Goal: Task Accomplishment & Management: Use online tool/utility

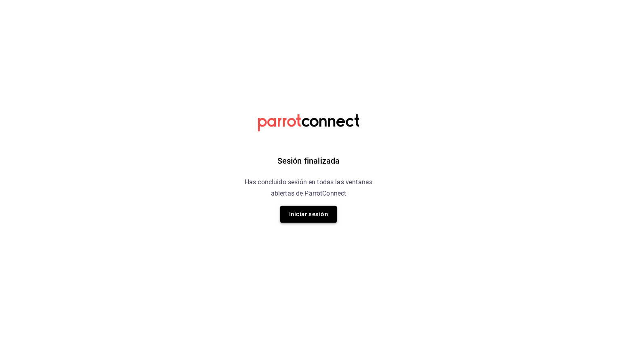
click at [313, 211] on button "Iniciar sesión" at bounding box center [308, 214] width 57 height 17
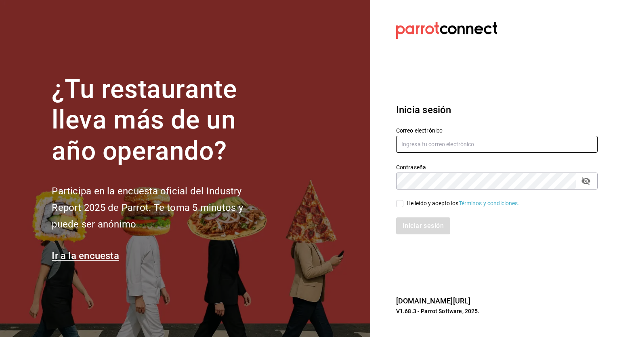
type input "ricardo.granados@costeno.com"
click at [404, 203] on span "He leído y acepto los Términos y condiciones." at bounding box center [461, 203] width 116 height 8
click at [403, 203] on input "He leído y acepto los Términos y condiciones." at bounding box center [399, 203] width 7 height 7
checkbox input "true"
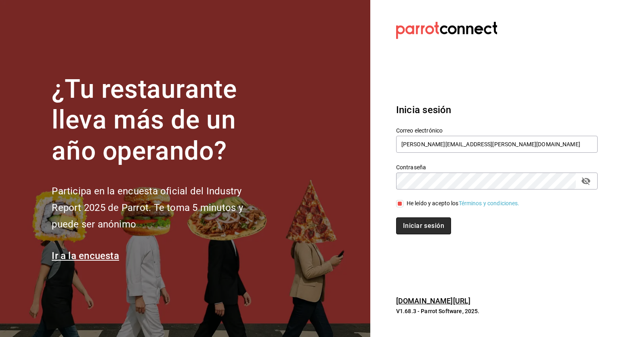
click at [417, 226] on button "Iniciar sesión" at bounding box center [423, 225] width 55 height 17
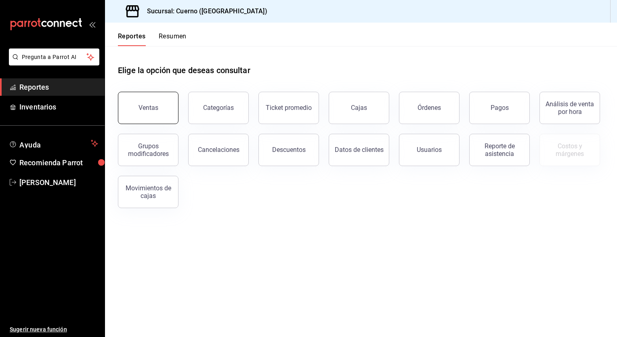
click at [144, 109] on div "Ventas" at bounding box center [148, 108] width 20 height 8
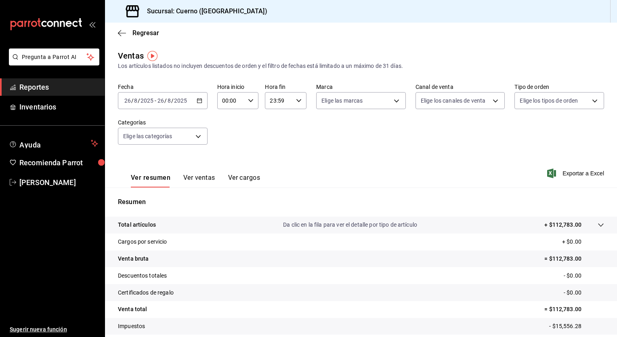
click at [174, 102] on input "2025" at bounding box center [181, 100] width 14 height 6
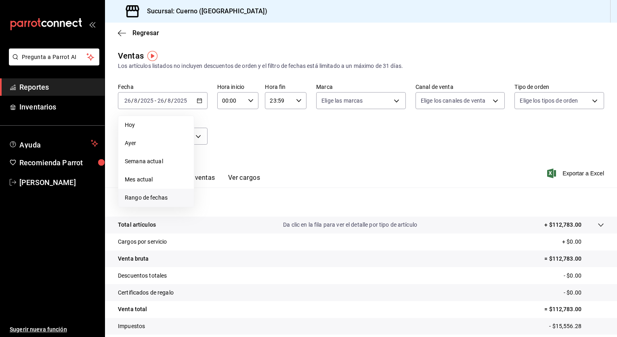
click at [155, 199] on span "Rango de fechas" at bounding box center [156, 197] width 63 height 8
click at [298, 207] on abbr "24" at bounding box center [296, 208] width 5 height 6
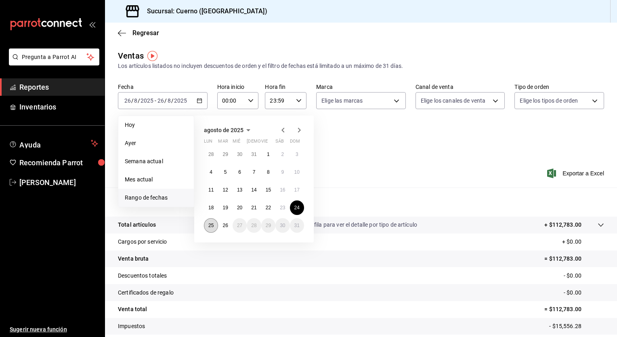
click at [214, 227] on button "25" at bounding box center [211, 225] width 14 height 15
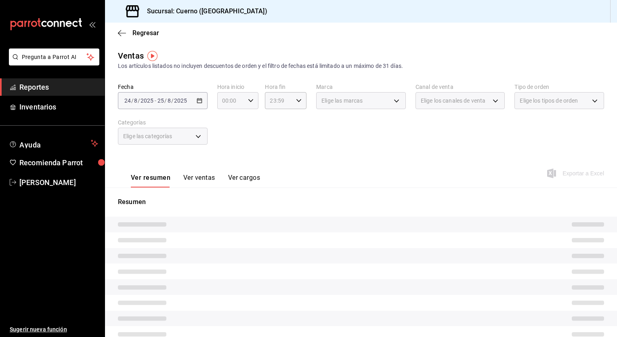
click at [226, 101] on input "00:00" at bounding box center [231, 100] width 28 height 16
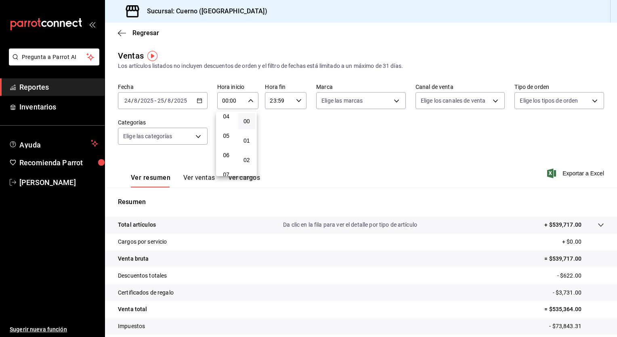
scroll to position [84, 0]
click at [226, 130] on button "05" at bounding box center [226, 134] width 17 height 16
type input "05:00"
click at [249, 119] on span "00" at bounding box center [247, 121] width 8 height 6
click at [283, 101] on div at bounding box center [308, 168] width 617 height 337
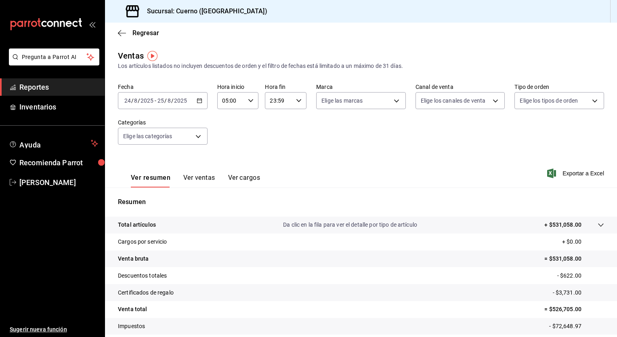
click at [290, 99] on div "23:59 Hora fin" at bounding box center [286, 100] width 42 height 17
click at [274, 147] on span "05" at bounding box center [274, 143] width 8 height 6
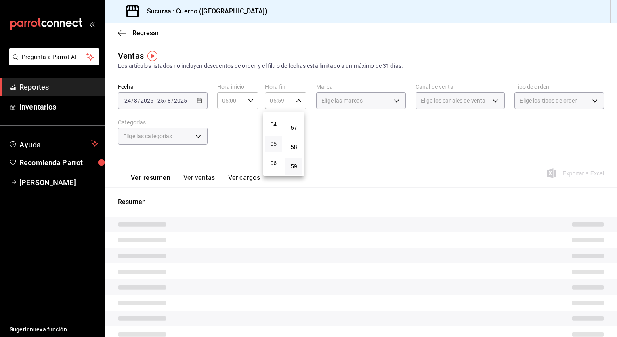
click at [290, 137] on div "58" at bounding box center [294, 146] width 21 height 19
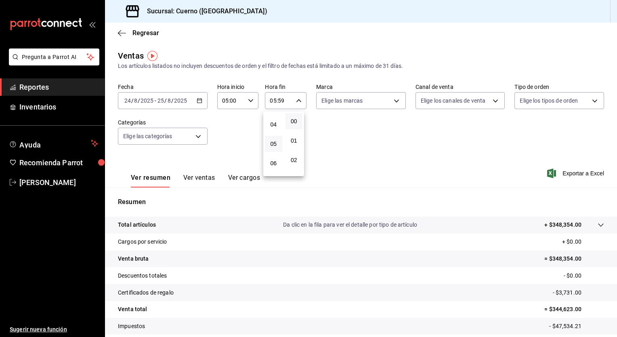
click at [298, 118] on button "00" at bounding box center [293, 121] width 17 height 16
type input "05:00"
click at [585, 172] on div at bounding box center [308, 168] width 617 height 337
click at [585, 172] on span "Exportar a Excel" at bounding box center [576, 173] width 55 height 10
click at [564, 174] on span "Exportar a Excel" at bounding box center [576, 173] width 55 height 10
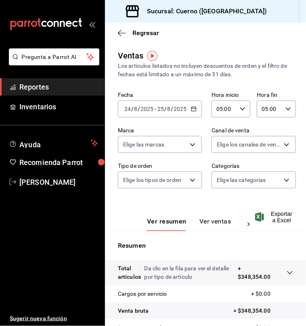
click at [169, 109] on input "8" at bounding box center [169, 109] width 4 height 6
click at [193, 109] on icon "button" at bounding box center [194, 109] width 6 height 6
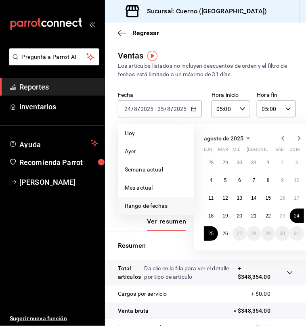
click at [136, 207] on span "Rango de fechas" at bounding box center [156, 206] width 63 height 8
click at [212, 233] on abbr "25" at bounding box center [210, 234] width 5 height 6
click at [226, 233] on abbr "26" at bounding box center [224, 234] width 5 height 6
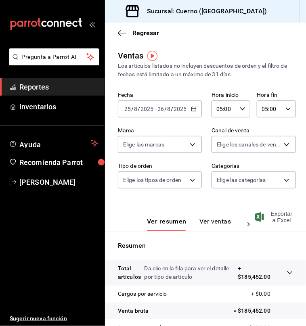
click at [273, 216] on span "Exportar a Excel" at bounding box center [275, 217] width 36 height 13
